Goal: Task Accomplishment & Management: Manage account settings

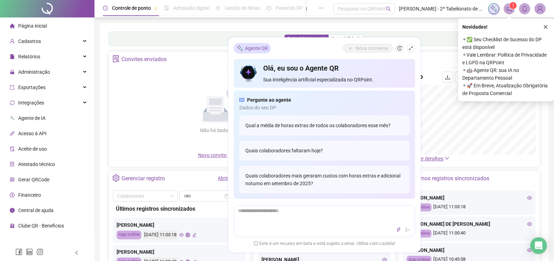
click at [160, 98] on div "Não há dados Não há dados" at bounding box center [215, 112] width 205 height 80
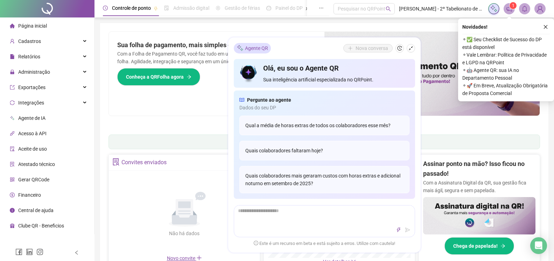
click at [545, 202] on div "Pague o QRPoint com Cartão de Crédito Sua assinatura: mais segurança, prática e…" at bounding box center [324, 224] width 448 height 403
click at [544, 26] on icon "close" at bounding box center [545, 27] width 5 height 5
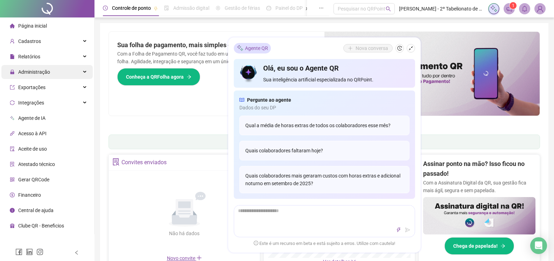
click at [32, 74] on span "Administração" at bounding box center [34, 72] width 32 height 6
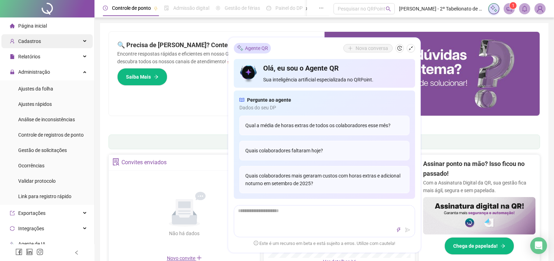
click at [32, 42] on span "Cadastros" at bounding box center [29, 42] width 23 height 6
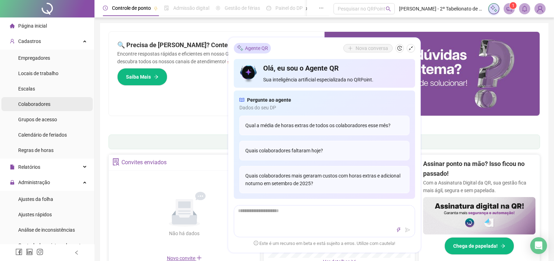
click at [30, 104] on span "Colaboradores" at bounding box center [34, 105] width 32 height 6
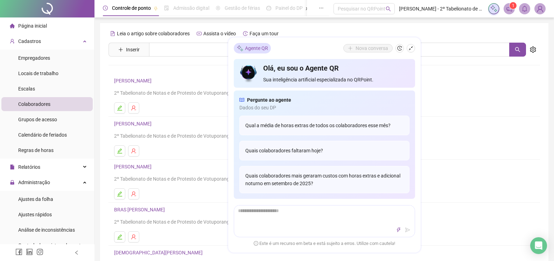
click at [442, 186] on li "[PERSON_NAME] 2º Tabelionato de Notas e de Protesto de Votuporanga-SP" at bounding box center [325, 181] width 432 height 43
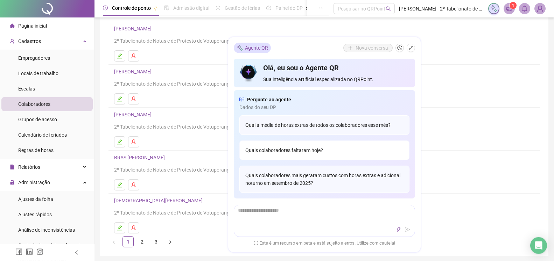
scroll to position [143, 0]
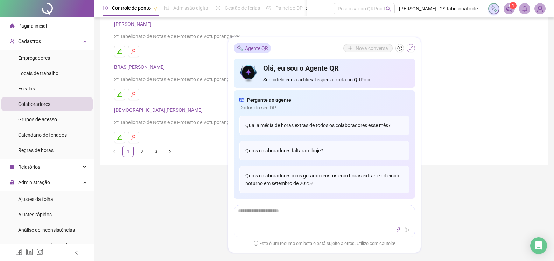
click at [412, 49] on icon "shrink" at bounding box center [410, 48] width 5 height 5
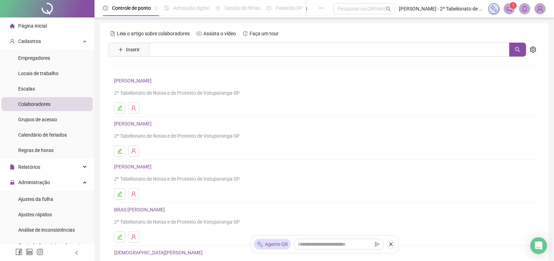
scroll to position [94, 0]
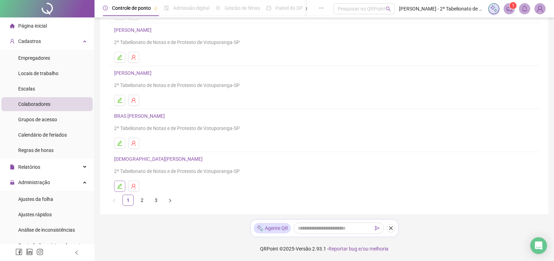
click at [119, 186] on icon "edit" at bounding box center [119, 186] width 5 height 5
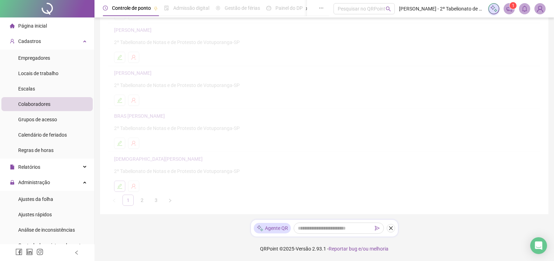
scroll to position [97, 0]
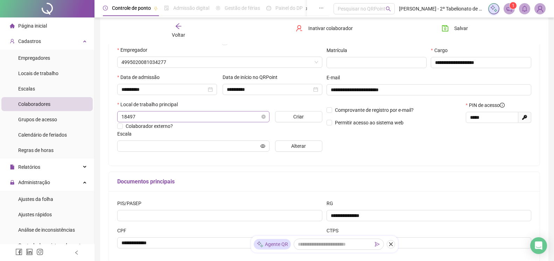
type input "**********"
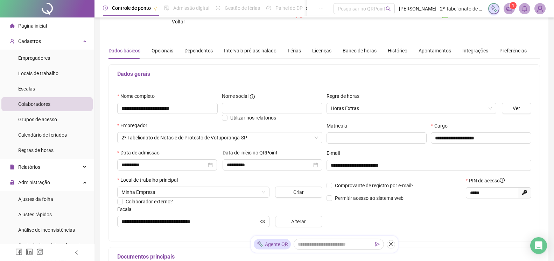
scroll to position [0, 0]
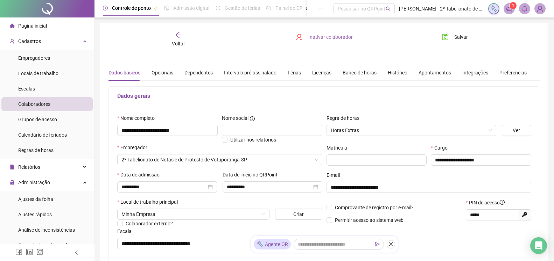
click at [324, 39] on span "Inativar colaborador" at bounding box center [330, 37] width 44 height 8
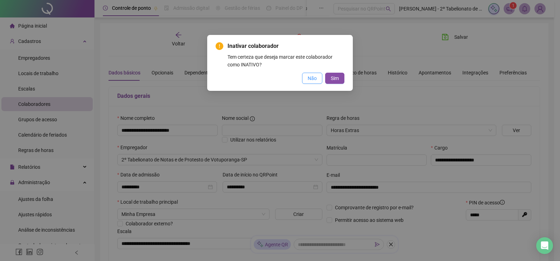
click at [309, 79] on span "Não" at bounding box center [312, 79] width 9 height 8
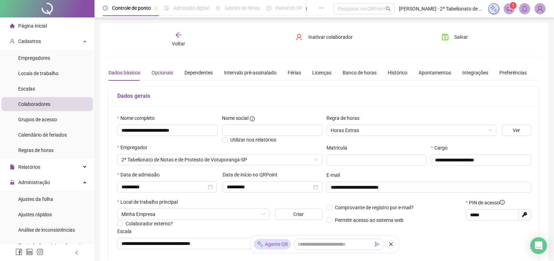
click at [164, 72] on div "Opcionais" at bounding box center [163, 73] width 22 height 8
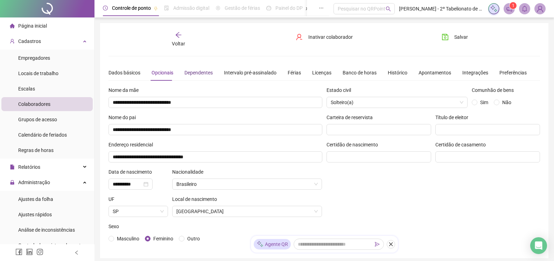
click at [205, 74] on div "Dependentes" at bounding box center [198, 73] width 28 height 8
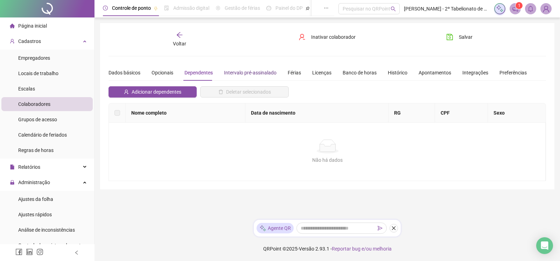
click at [256, 74] on div "Intervalo pré-assinalado" at bounding box center [250, 73] width 53 height 8
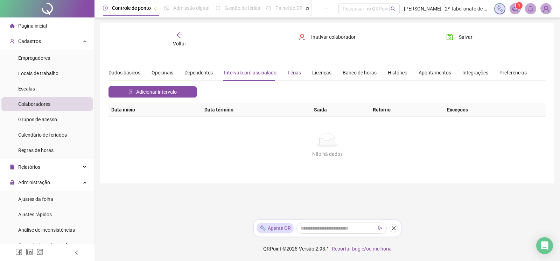
click at [296, 72] on div "Férias" at bounding box center [294, 73] width 13 height 8
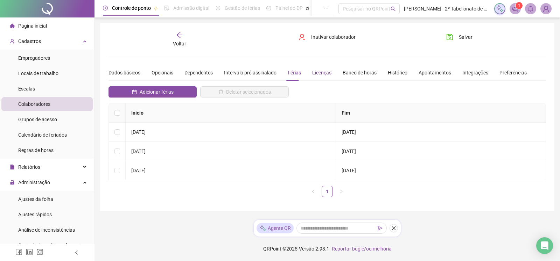
click at [315, 73] on div "Licenças" at bounding box center [321, 73] width 19 height 8
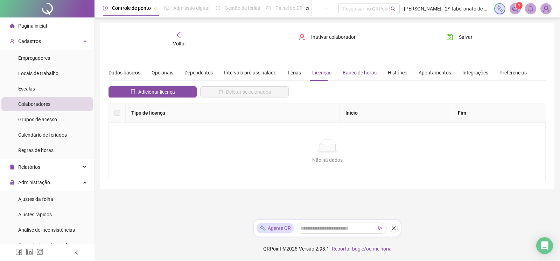
click at [354, 73] on div "Banco de horas" at bounding box center [360, 73] width 34 height 8
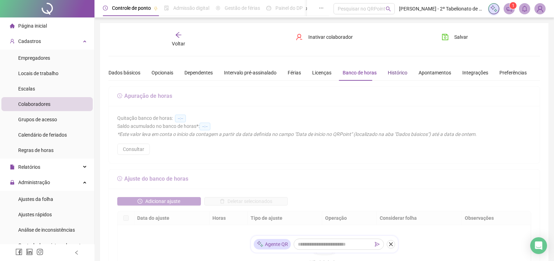
click at [396, 73] on div "Histórico" at bounding box center [398, 73] width 20 height 8
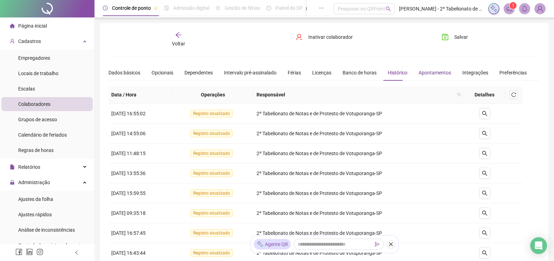
click at [425, 73] on div "Apontamentos" at bounding box center [435, 73] width 33 height 8
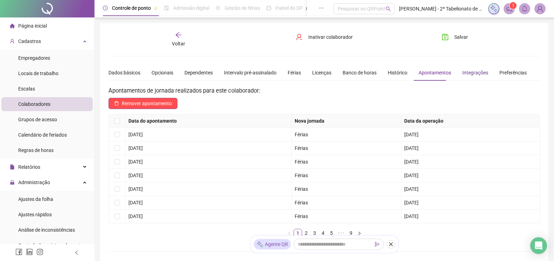
click at [473, 74] on div "Integrações" at bounding box center [475, 73] width 26 height 8
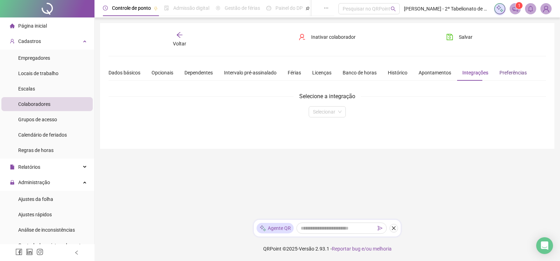
click at [499, 72] on div "Preferências" at bounding box center [512, 73] width 27 height 8
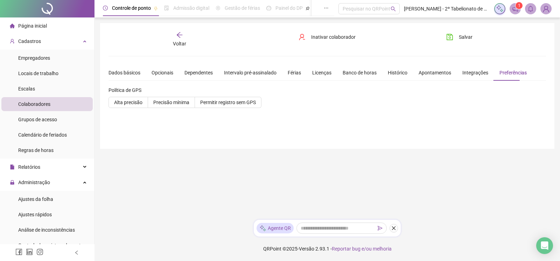
click at [174, 44] on span "Voltar" at bounding box center [179, 44] width 13 height 6
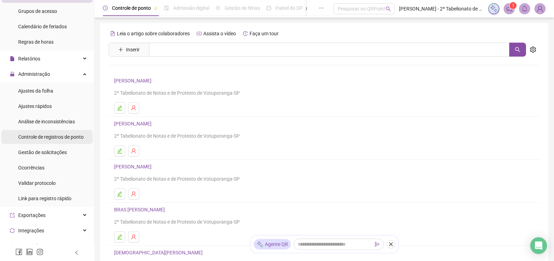
scroll to position [160, 0]
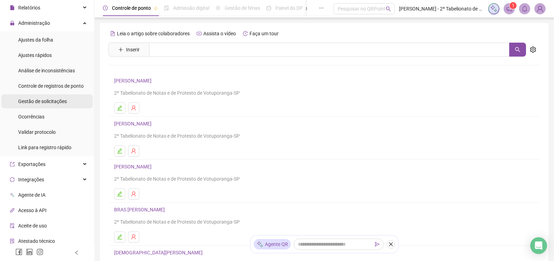
click at [35, 102] on span "Gestão de solicitações" at bounding box center [42, 102] width 49 height 6
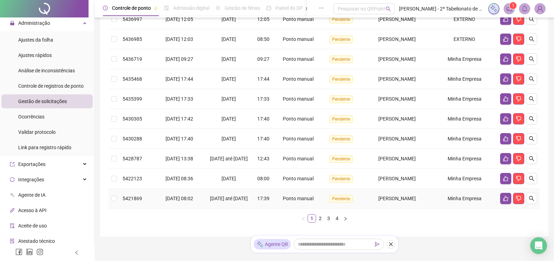
scroll to position [174, 0]
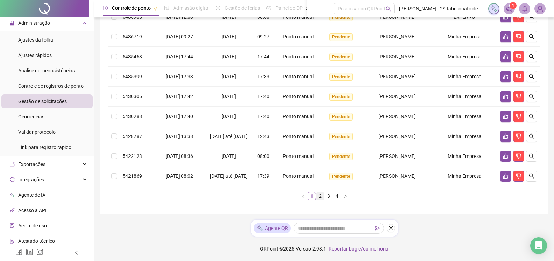
click at [319, 196] on link "2" at bounding box center [320, 197] width 8 height 8
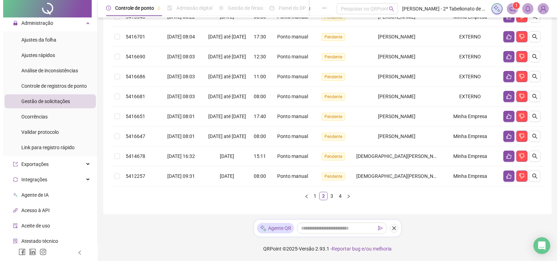
scroll to position [31, 0]
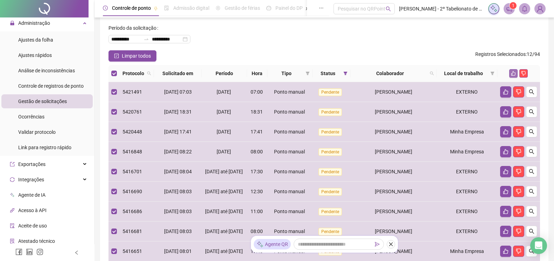
click at [513, 74] on icon "like" at bounding box center [513, 73] width 5 height 5
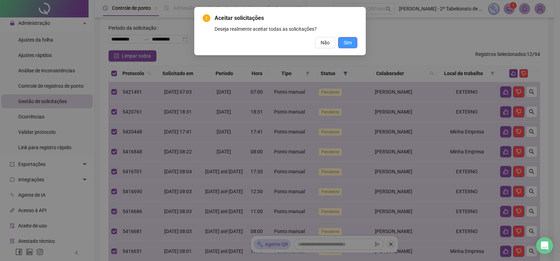
click at [350, 42] on span "Sim" at bounding box center [348, 43] width 8 height 8
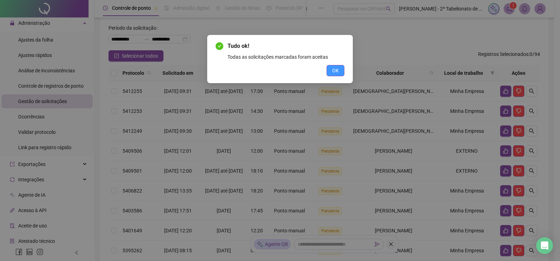
click at [336, 73] on span "OK" at bounding box center [335, 71] width 7 height 8
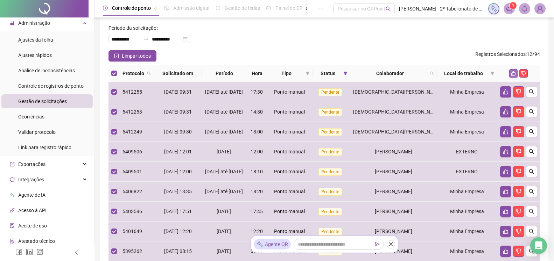
click at [514, 75] on icon "like" at bounding box center [513, 73] width 5 height 5
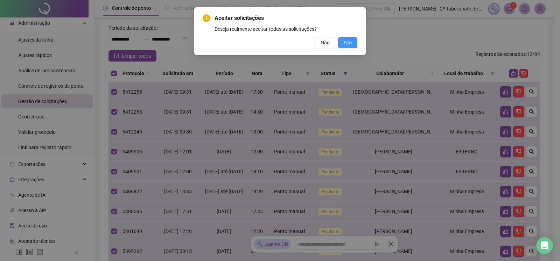
click at [342, 43] on button "Sim" at bounding box center [347, 42] width 19 height 11
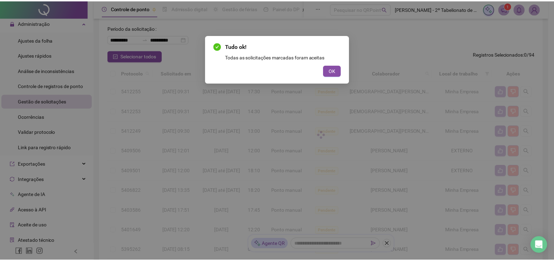
scroll to position [0, 0]
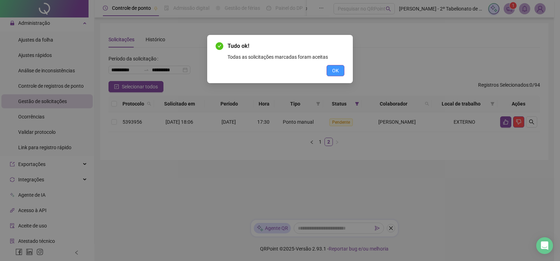
click at [334, 75] on button "OK" at bounding box center [336, 70] width 18 height 11
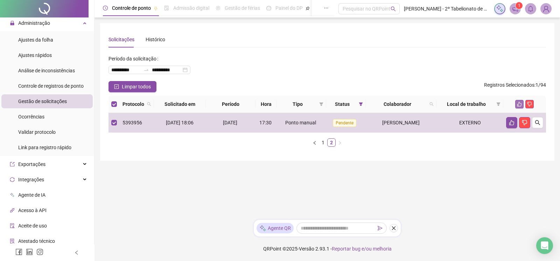
click at [520, 106] on icon "like" at bounding box center [519, 104] width 5 height 5
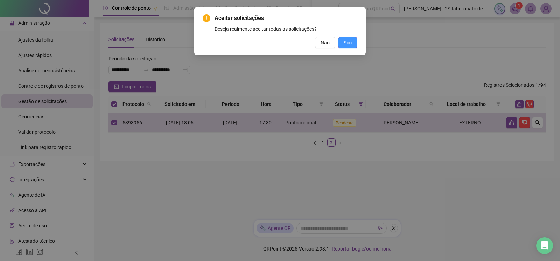
click at [348, 45] on span "Sim" at bounding box center [348, 43] width 8 height 8
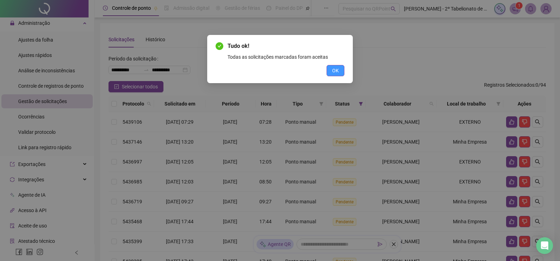
click at [335, 71] on span "OK" at bounding box center [335, 71] width 7 height 8
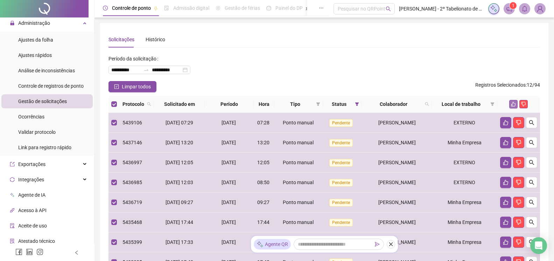
click at [512, 103] on icon "like" at bounding box center [513, 104] width 5 height 5
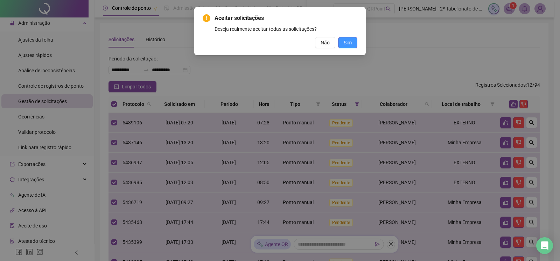
click at [354, 41] on button "Sim" at bounding box center [347, 42] width 19 height 11
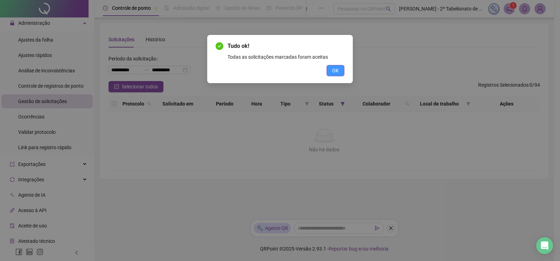
click at [338, 73] on span "OK" at bounding box center [335, 71] width 7 height 8
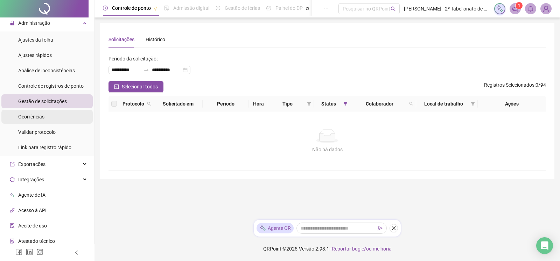
click at [37, 115] on span "Ocorrências" at bounding box center [31, 117] width 26 height 6
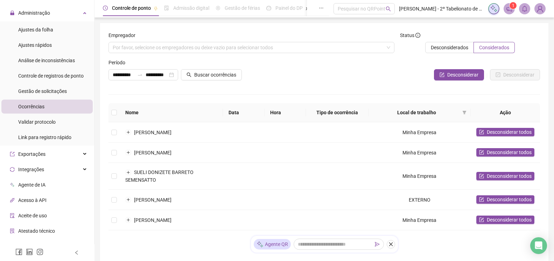
scroll to position [10, 0]
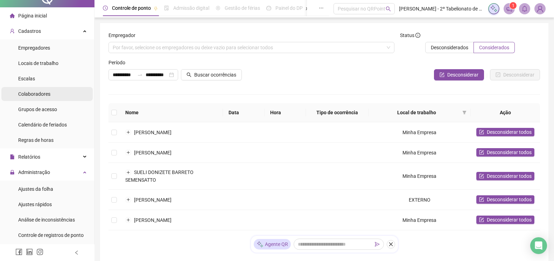
click at [33, 95] on span "Colaboradores" at bounding box center [34, 94] width 32 height 6
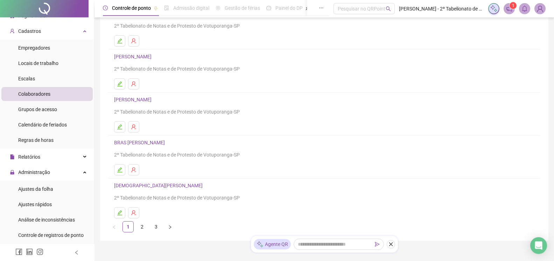
scroll to position [94, 0]
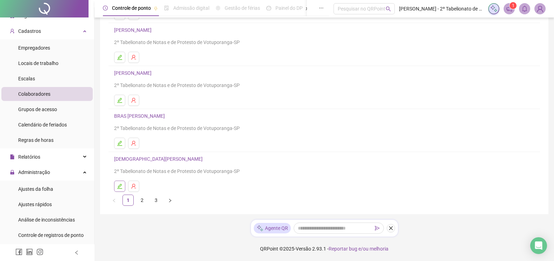
click at [119, 185] on icon "edit" at bounding box center [120, 187] width 6 height 6
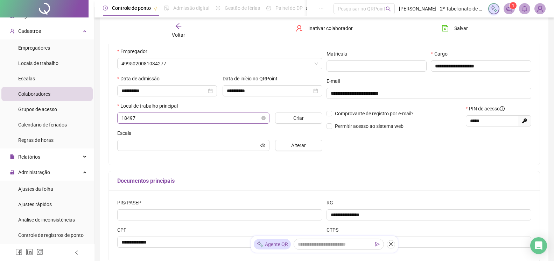
scroll to position [97, 0]
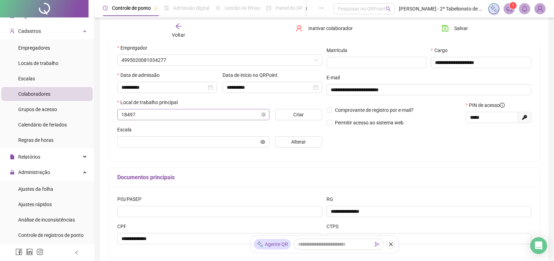
type input "**********"
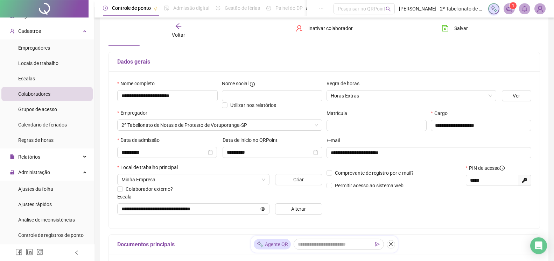
scroll to position [0, 0]
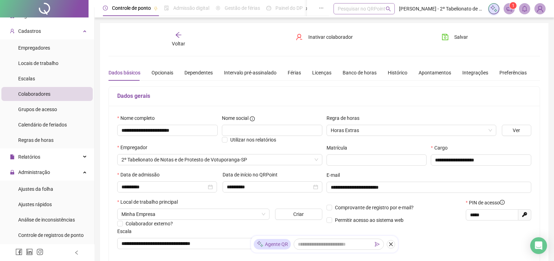
click at [385, 8] on div "Pesquisar no QRPoint" at bounding box center [364, 8] width 61 height 11
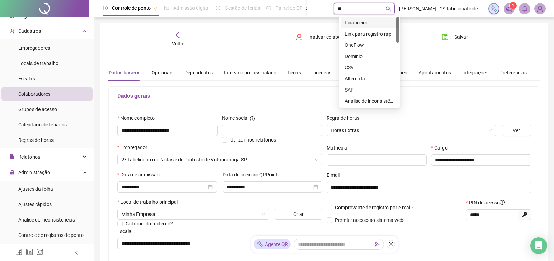
type input "*"
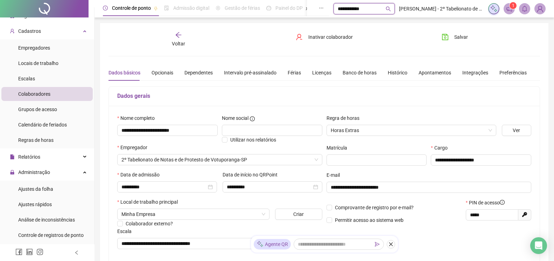
click at [391, 9] on icon "search" at bounding box center [388, 8] width 5 height 5
type input "**********"
click at [316, 38] on span "Inativar colaborador" at bounding box center [330, 37] width 44 height 8
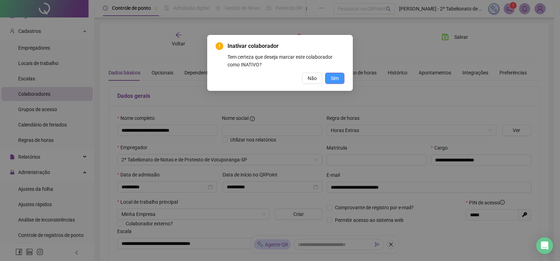
click at [334, 80] on span "Sim" at bounding box center [335, 79] width 8 height 8
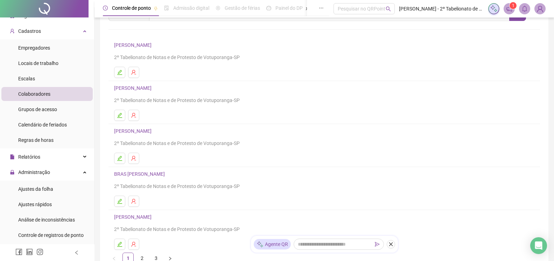
scroll to position [71, 0]
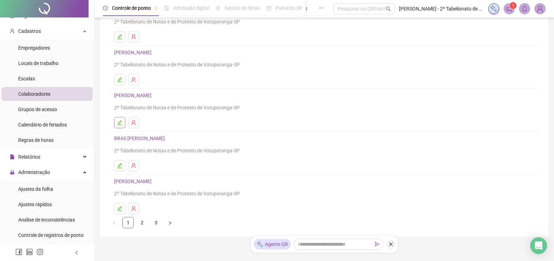
click at [120, 122] on icon "edit" at bounding box center [120, 123] width 6 height 6
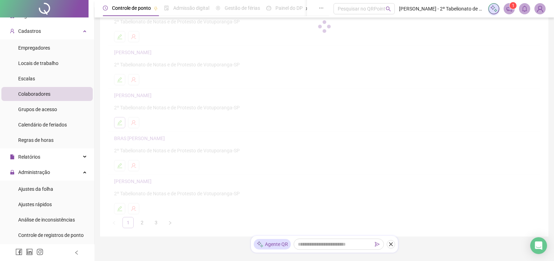
scroll to position [75, 0]
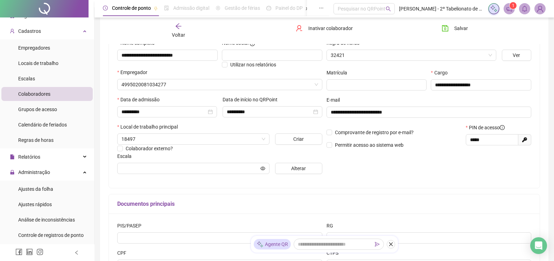
type input "**********"
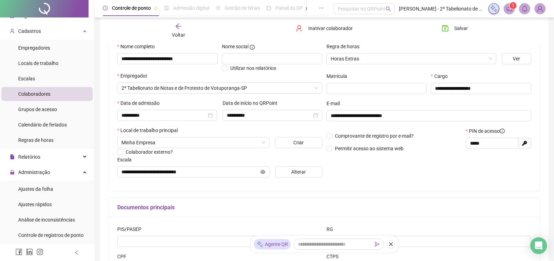
scroll to position [0, 0]
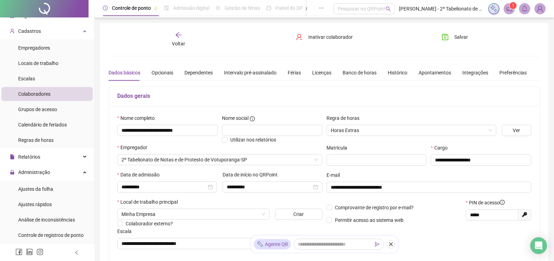
click at [34, 93] on span "Colaboradores" at bounding box center [34, 94] width 32 height 6
click at [183, 42] on span "Voltar" at bounding box center [178, 44] width 13 height 6
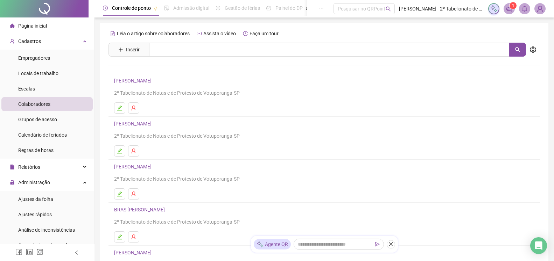
click at [29, 29] on div "Página inicial" at bounding box center [28, 26] width 37 height 14
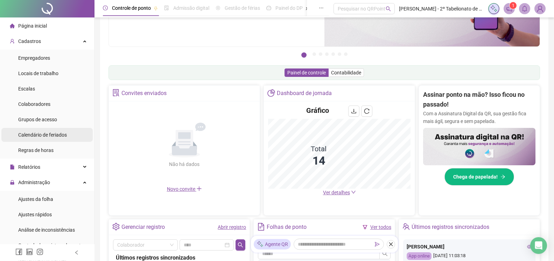
scroll to position [18, 0]
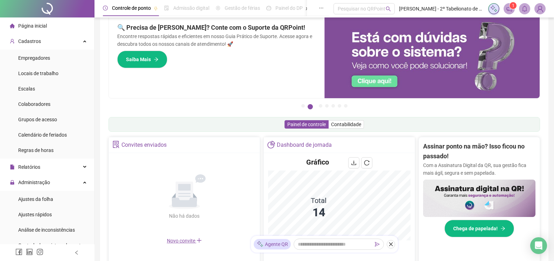
click at [34, 28] on span "Página inicial" at bounding box center [32, 26] width 29 height 6
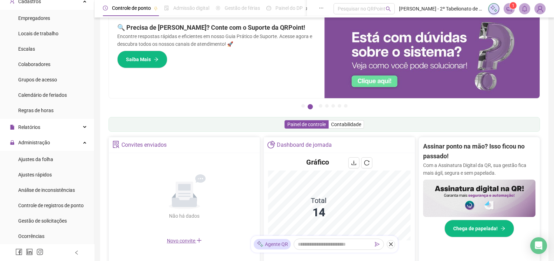
scroll to position [0, 0]
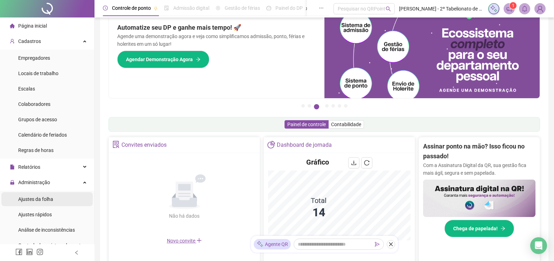
click at [27, 198] on span "Ajustes da folha" at bounding box center [35, 200] width 35 height 6
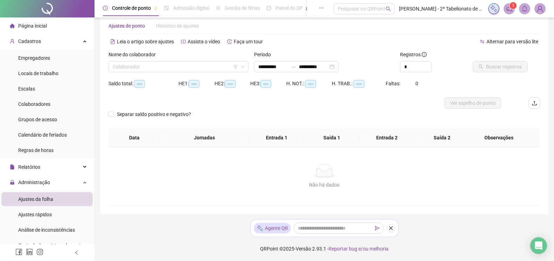
type input "**********"
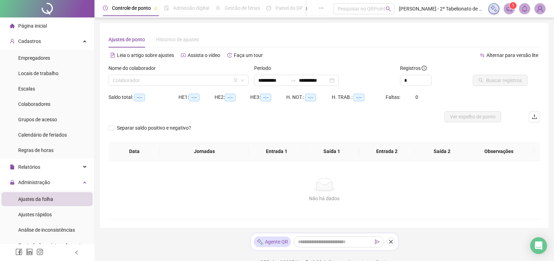
click at [32, 25] on span "Página inicial" at bounding box center [32, 26] width 29 height 6
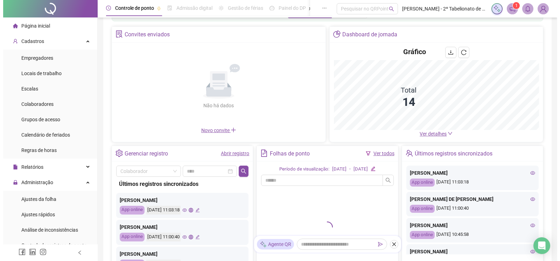
scroll to position [93, 0]
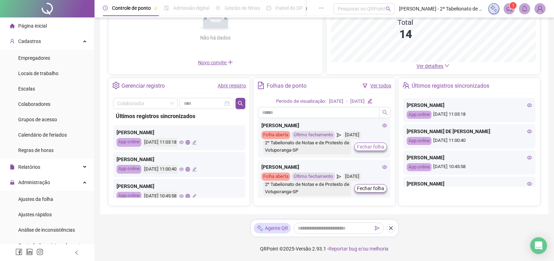
click at [366, 146] on span "Fechar folha" at bounding box center [370, 147] width 27 height 8
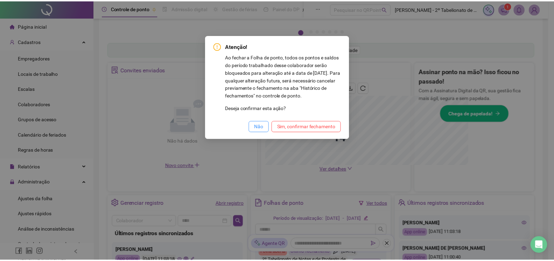
scroll to position [196, 0]
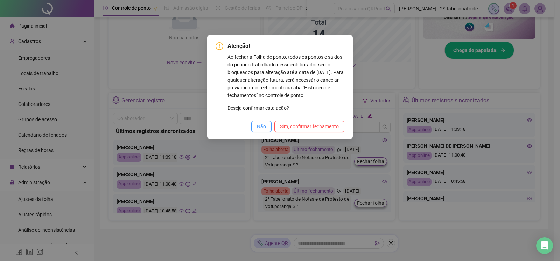
click at [261, 126] on span "Não" at bounding box center [261, 127] width 9 height 8
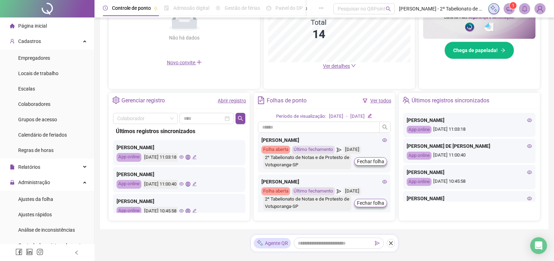
click at [381, 102] on link "Ver todos" at bounding box center [380, 101] width 21 height 6
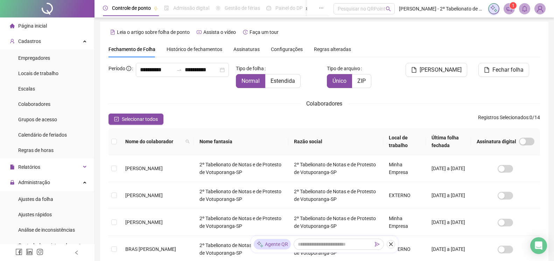
scroll to position [13, 0]
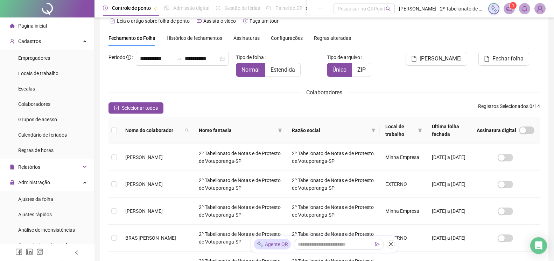
click at [187, 38] on span "Histórico de fechamentos" at bounding box center [195, 38] width 56 height 6
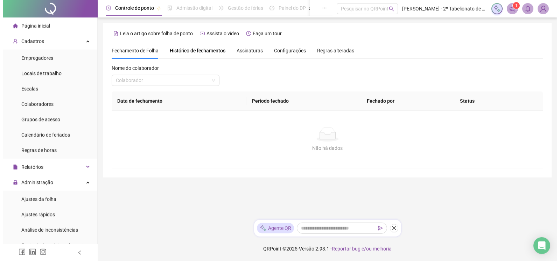
scroll to position [0, 0]
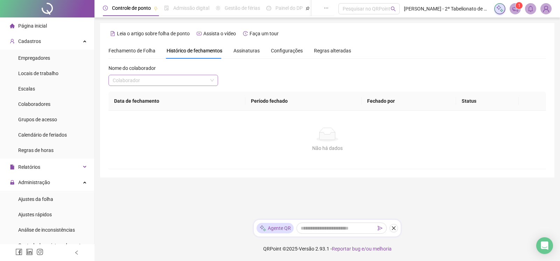
click at [201, 82] on input "search" at bounding box center [160, 80] width 95 height 11
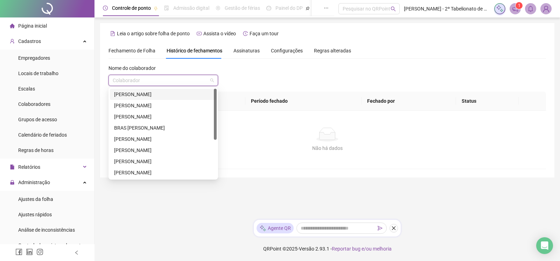
click at [164, 93] on div "[PERSON_NAME]" at bounding box center [163, 95] width 98 height 8
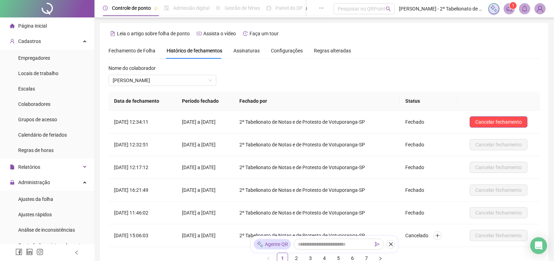
click at [128, 50] on span "Fechamento de Folha" at bounding box center [132, 51] width 47 height 6
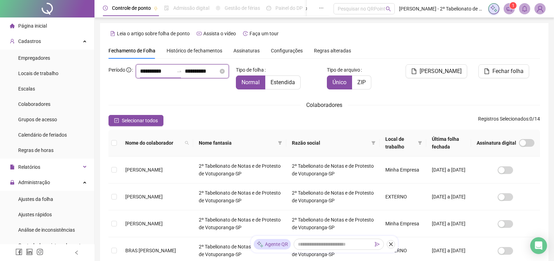
click at [140, 76] on input "**********" at bounding box center [157, 71] width 34 height 8
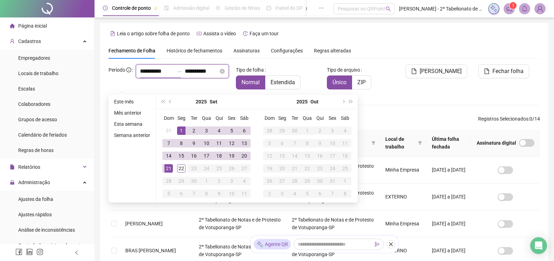
scroll to position [13, 0]
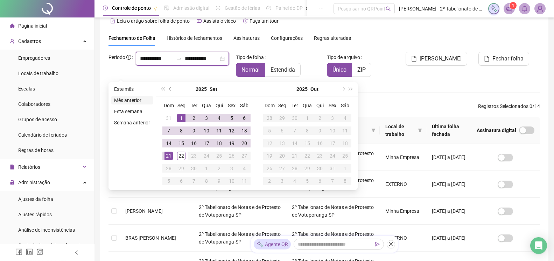
type input "**********"
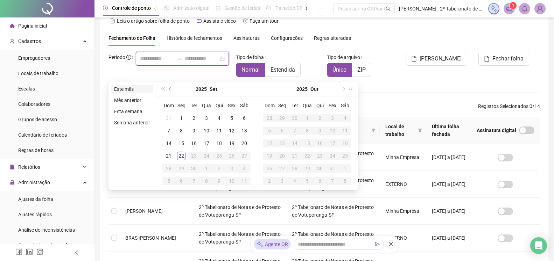
type input "**********"
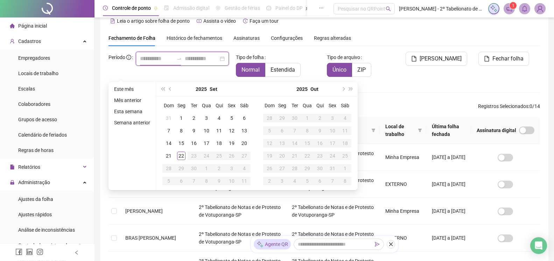
type input "**********"
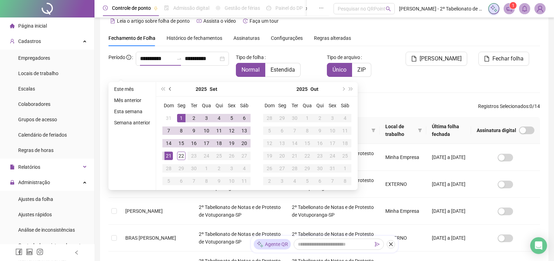
click at [169, 88] on button "prev-year" at bounding box center [171, 89] width 8 height 14
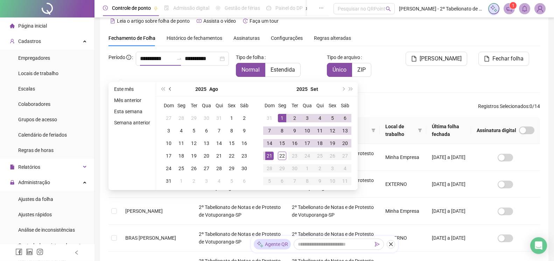
click at [170, 89] on span "prev-year" at bounding box center [171, 90] width 4 height 4
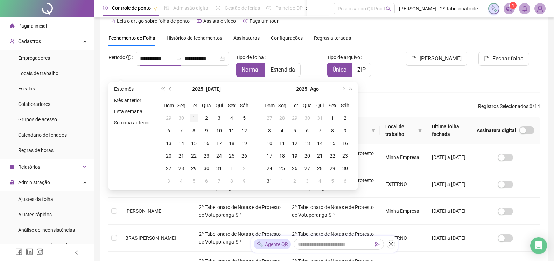
type input "**********"
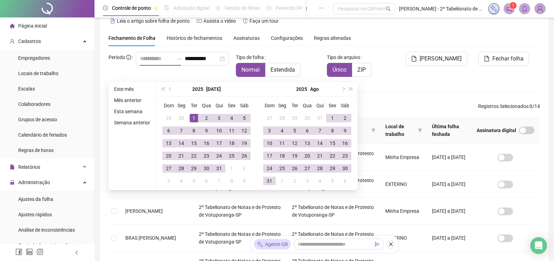
click at [192, 119] on div "1" at bounding box center [194, 118] width 8 height 8
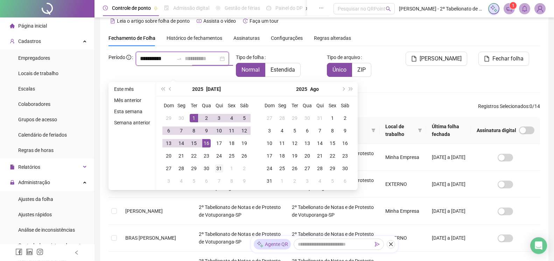
type input "**********"
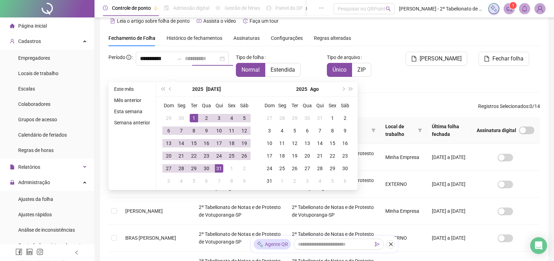
click at [220, 171] on div "31" at bounding box center [219, 169] width 8 height 8
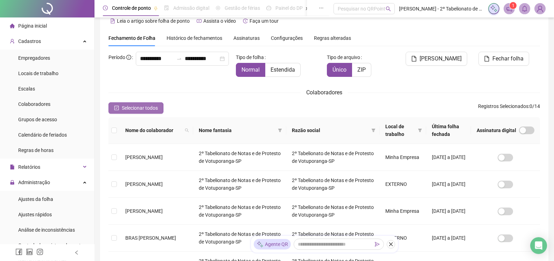
click at [131, 108] on span "Selecionar todos" at bounding box center [140, 108] width 36 height 8
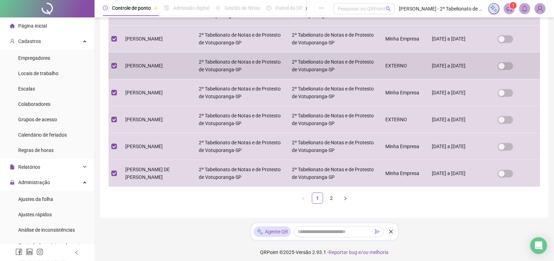
scroll to position [243, 0]
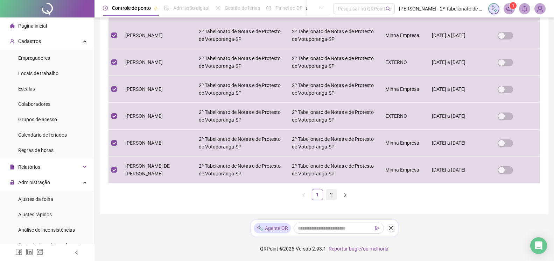
click at [330, 197] on link "2" at bounding box center [331, 195] width 11 height 11
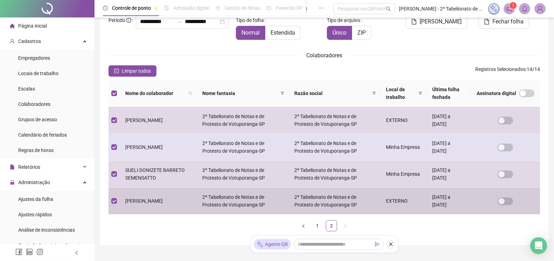
scroll to position [81, 0]
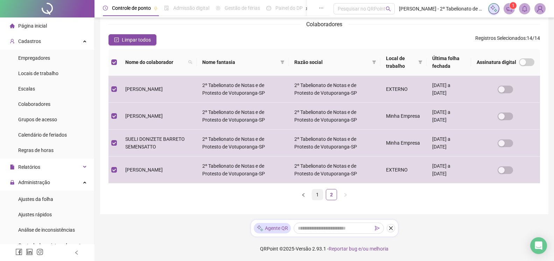
click at [315, 195] on link "1" at bounding box center [317, 195] width 11 height 11
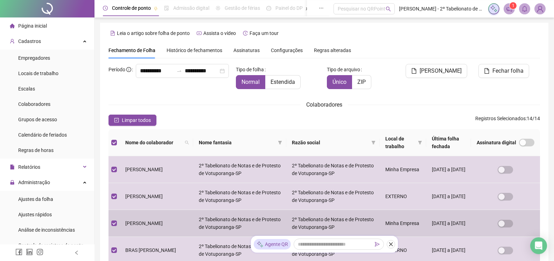
scroll to position [0, 0]
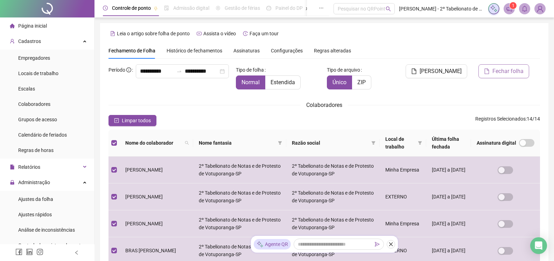
click at [503, 74] on span "Fechar folha" at bounding box center [507, 71] width 31 height 8
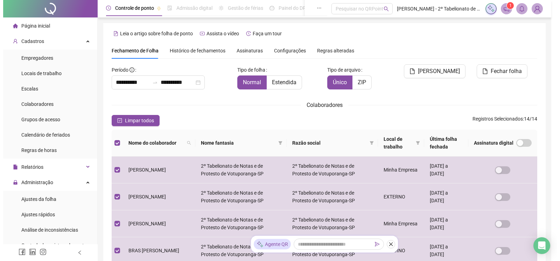
scroll to position [13, 0]
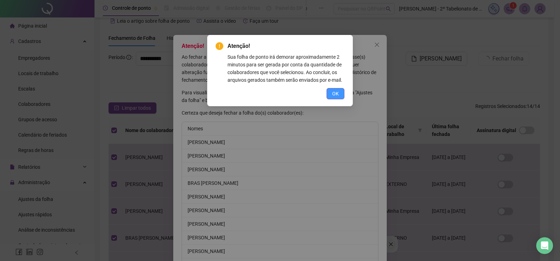
click at [334, 95] on span "OK" at bounding box center [335, 94] width 7 height 8
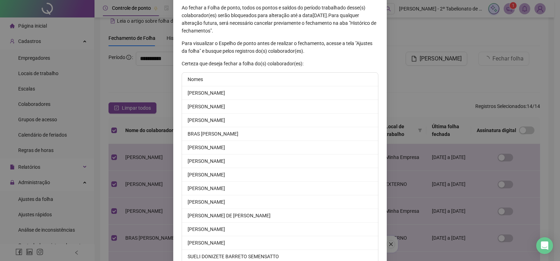
scroll to position [96, 0]
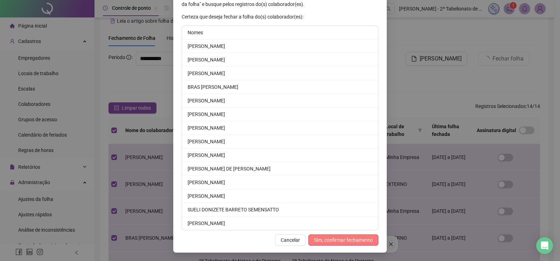
click at [330, 243] on span "Sim, confirmar fechamento" at bounding box center [343, 241] width 59 height 8
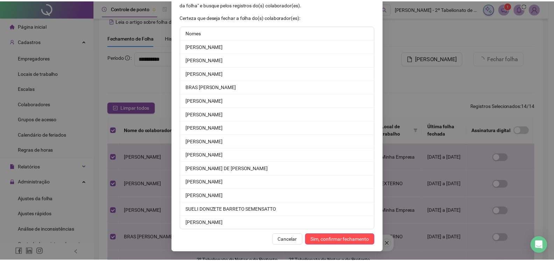
scroll to position [62, 0]
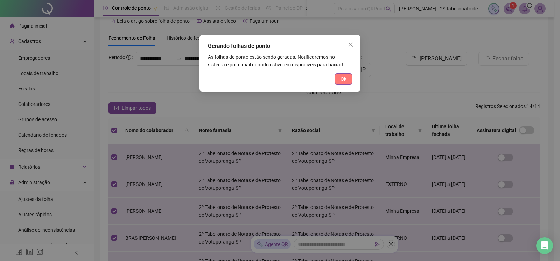
click at [342, 79] on span "Ok" at bounding box center [344, 79] width 6 height 8
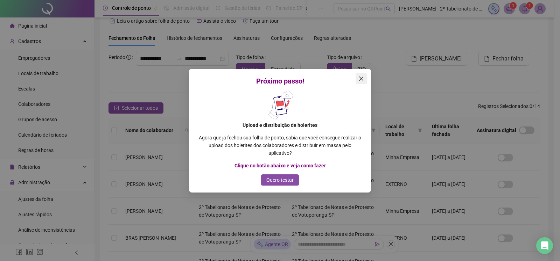
click at [360, 78] on icon "close" at bounding box center [361, 78] width 4 height 4
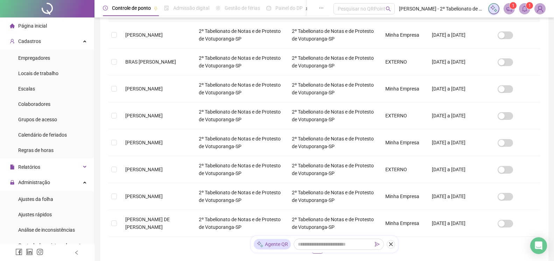
scroll to position [191, 0]
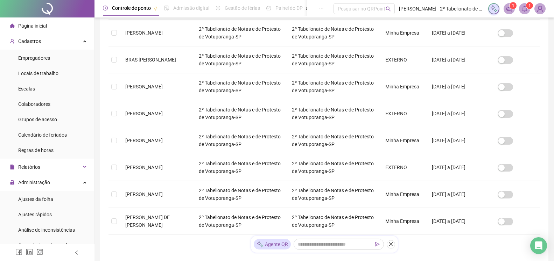
click at [511, 9] on icon "notification" at bounding box center [509, 9] width 6 height 6
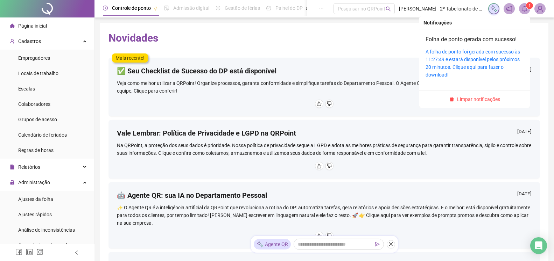
click at [528, 9] on span at bounding box center [524, 8] width 11 height 11
click at [483, 63] on div "A folha de ponto foi gerada com sucesso às 11:27:49 e estará disponível pelos p…" at bounding box center [475, 63] width 98 height 31
click at [454, 61] on link "A folha de ponto foi gerada com sucesso às 11:27:49 e estará disponível pelos p…" at bounding box center [473, 63] width 95 height 29
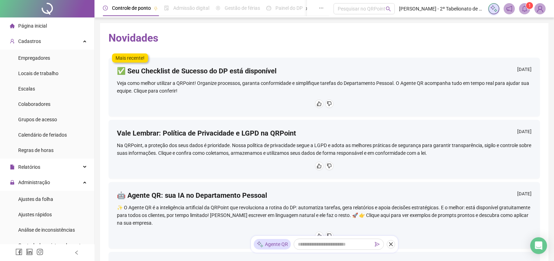
click at [23, 24] on span "Página inicial" at bounding box center [32, 26] width 29 height 6
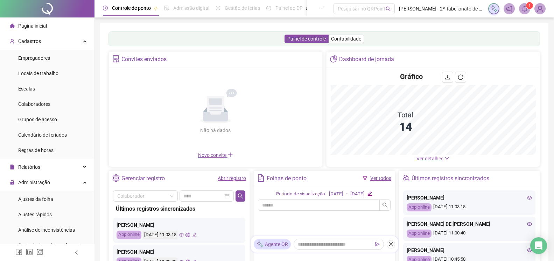
click at [377, 178] on link "Ver todos" at bounding box center [380, 179] width 21 height 6
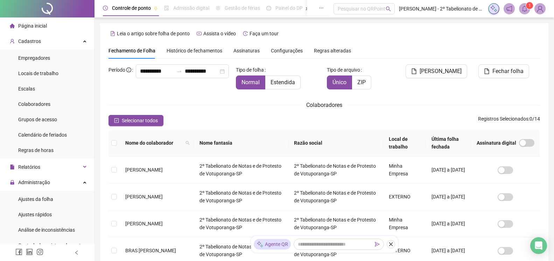
scroll to position [13, 0]
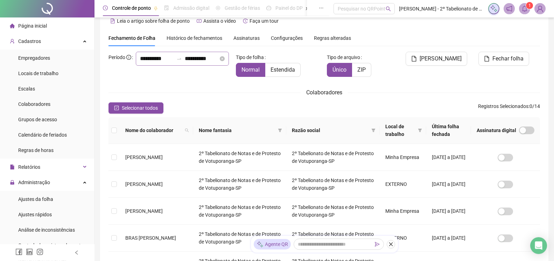
click at [174, 62] on div at bounding box center [179, 59] width 11 height 6
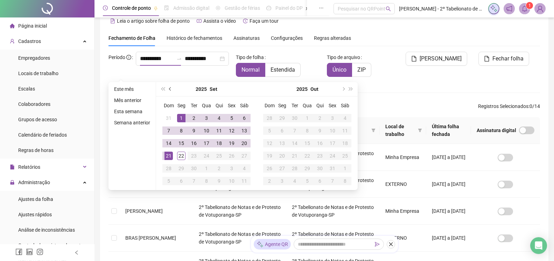
click at [169, 91] on button "prev-year" at bounding box center [171, 89] width 8 height 14
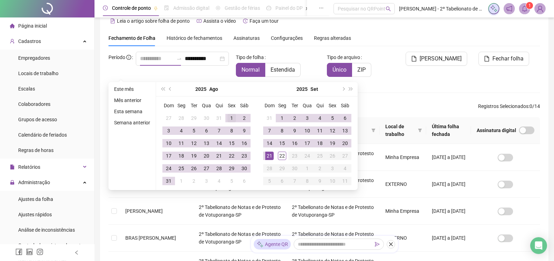
type input "**********"
click at [233, 120] on div "1" at bounding box center [232, 118] width 8 height 8
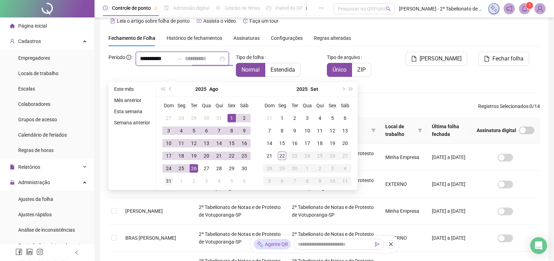
type input "**********"
click at [167, 181] on div "31" at bounding box center [169, 181] width 8 height 8
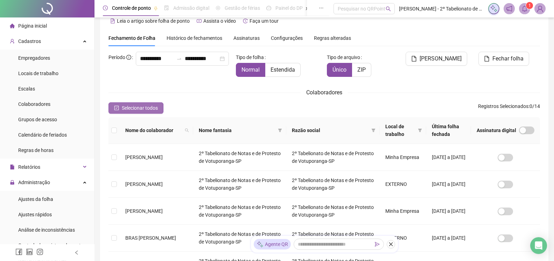
click at [125, 106] on span "Selecionar todos" at bounding box center [140, 108] width 36 height 8
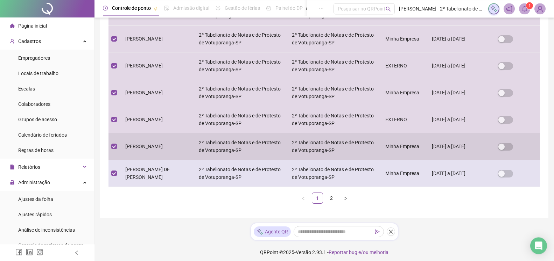
scroll to position [243, 0]
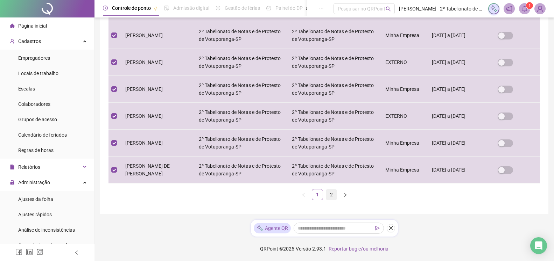
click at [333, 197] on link "2" at bounding box center [331, 195] width 11 height 11
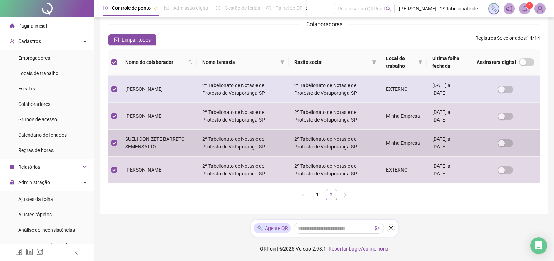
scroll to position [0, 0]
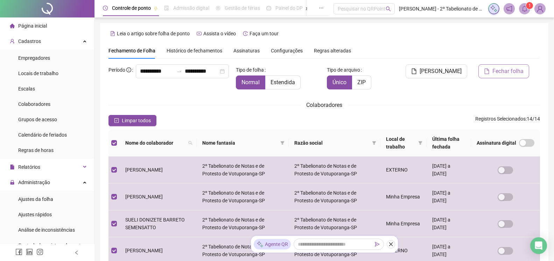
click at [497, 72] on span "Fechar folha" at bounding box center [507, 71] width 31 height 8
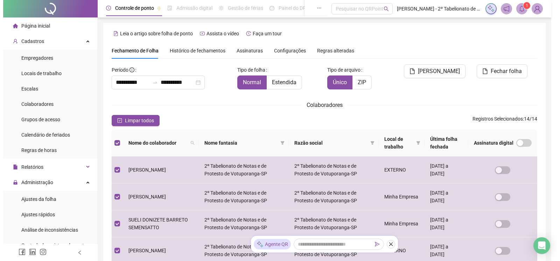
scroll to position [13, 0]
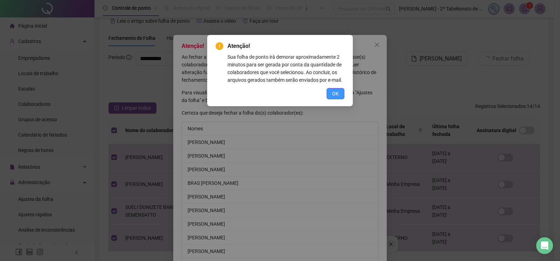
click at [341, 96] on button "OK" at bounding box center [336, 93] width 18 height 11
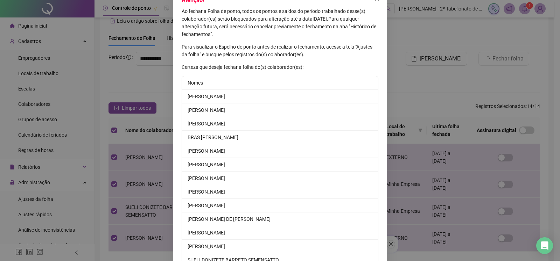
scroll to position [96, 0]
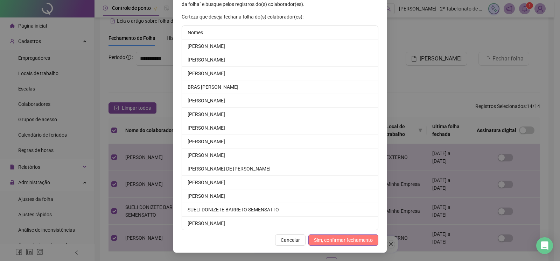
click at [340, 244] on span "Sim, confirmar fechamento" at bounding box center [343, 241] width 59 height 8
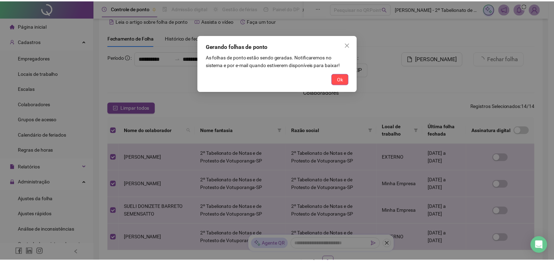
scroll to position [62, 0]
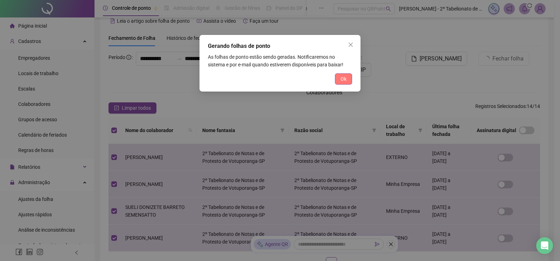
click at [343, 82] on span "Ok" at bounding box center [344, 79] width 6 height 8
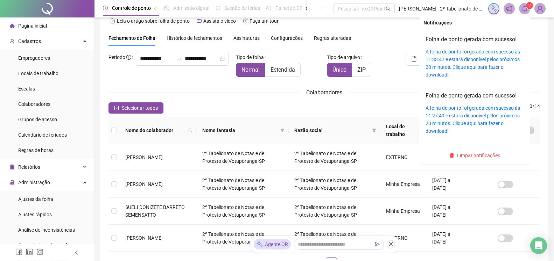
click at [526, 11] on icon "bell" at bounding box center [524, 9] width 5 height 6
click at [471, 60] on link "A folha de ponto foi gerada com sucesso às 11:33:47 e estará disponível pelos p…" at bounding box center [473, 63] width 95 height 29
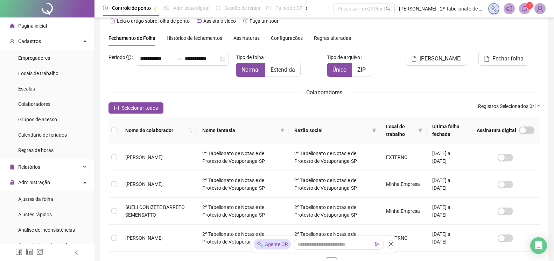
click at [26, 25] on span "Página inicial" at bounding box center [32, 26] width 29 height 6
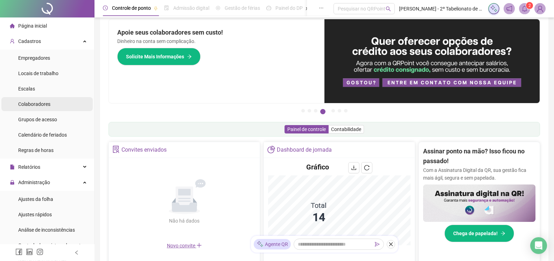
click at [32, 105] on span "Colaboradores" at bounding box center [34, 105] width 32 height 6
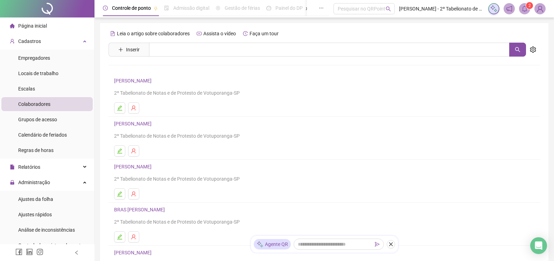
scroll to position [94, 0]
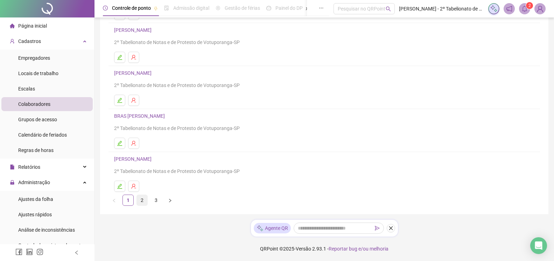
click at [144, 202] on link "2" at bounding box center [142, 200] width 11 height 11
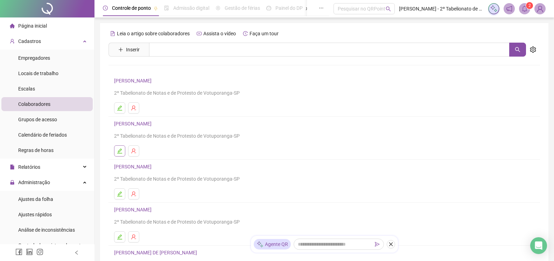
click at [121, 152] on icon "edit" at bounding box center [120, 151] width 6 height 6
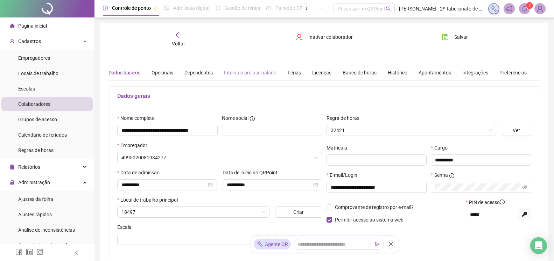
type input "**********"
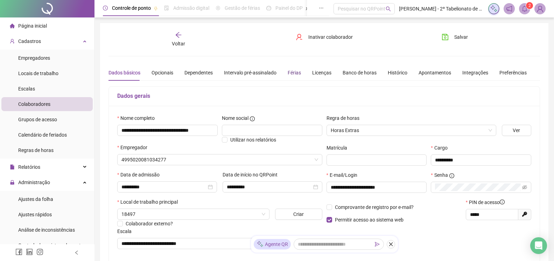
click at [299, 73] on div "Férias" at bounding box center [294, 73] width 13 height 8
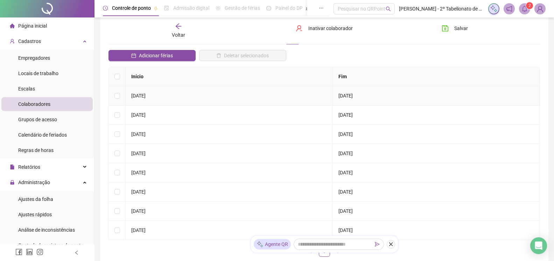
scroll to position [36, 0]
click at [150, 58] on span "Adicionar férias" at bounding box center [156, 56] width 34 height 8
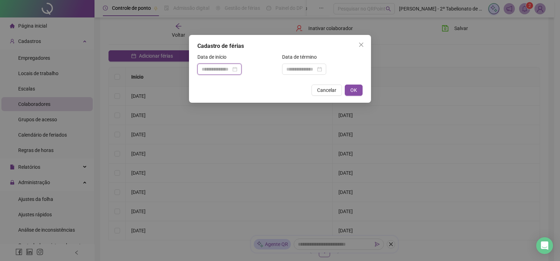
click at [231, 70] on input at bounding box center [216, 69] width 29 height 8
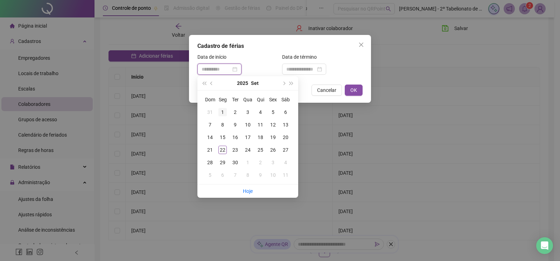
type input "**********"
click at [224, 125] on div "8" at bounding box center [222, 125] width 8 height 8
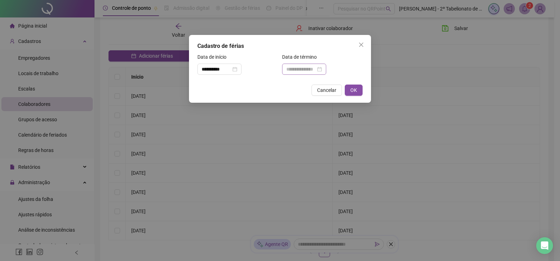
click at [322, 70] on div at bounding box center [304, 69] width 36 height 8
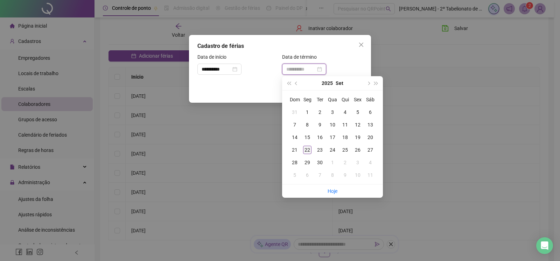
type input "**********"
click at [307, 152] on div "22" at bounding box center [307, 150] width 8 height 8
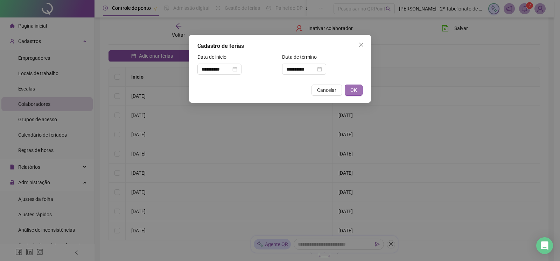
click at [355, 90] on span "OK" at bounding box center [353, 90] width 7 height 8
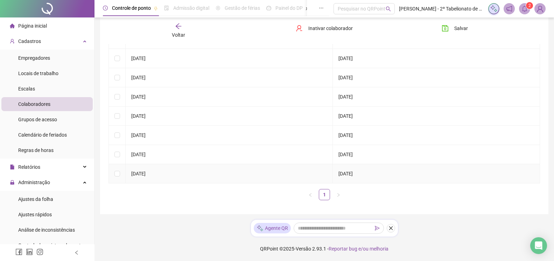
scroll to position [0, 0]
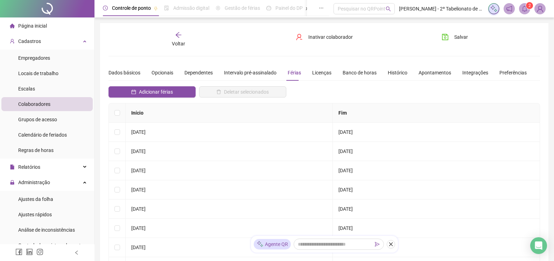
click at [37, 26] on span "Página inicial" at bounding box center [32, 26] width 29 height 6
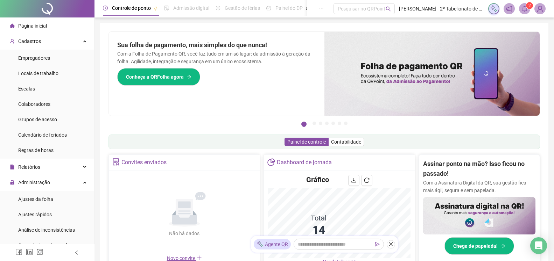
click at [27, 27] on span "Página inicial" at bounding box center [32, 26] width 29 height 6
